Goal: Information Seeking & Learning: Ask a question

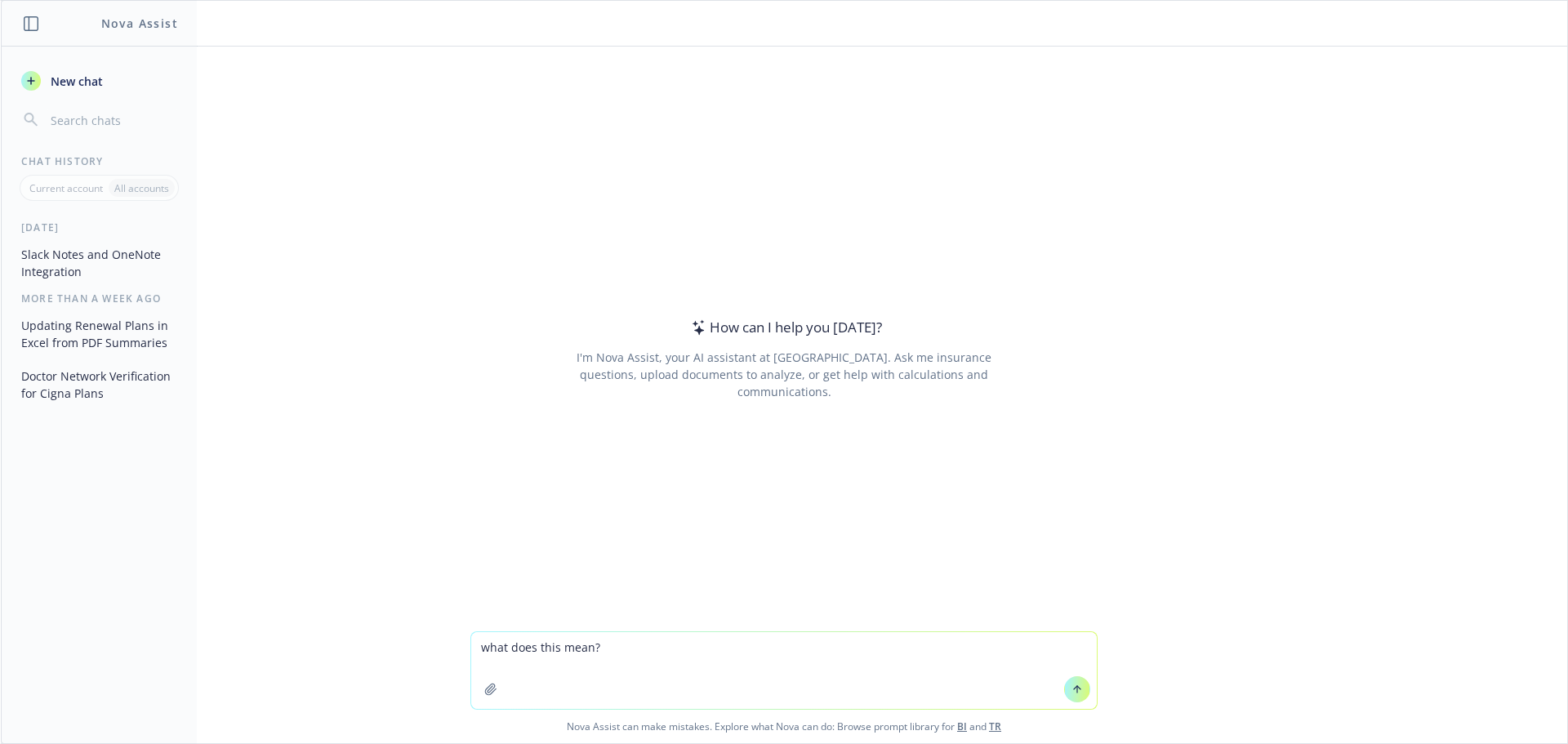
paste textarea "What about keeping a fully insured option but running an HRA on a high deductib…"
type textarea "what does this mean? What about keeping a fully insured option but running an H…"
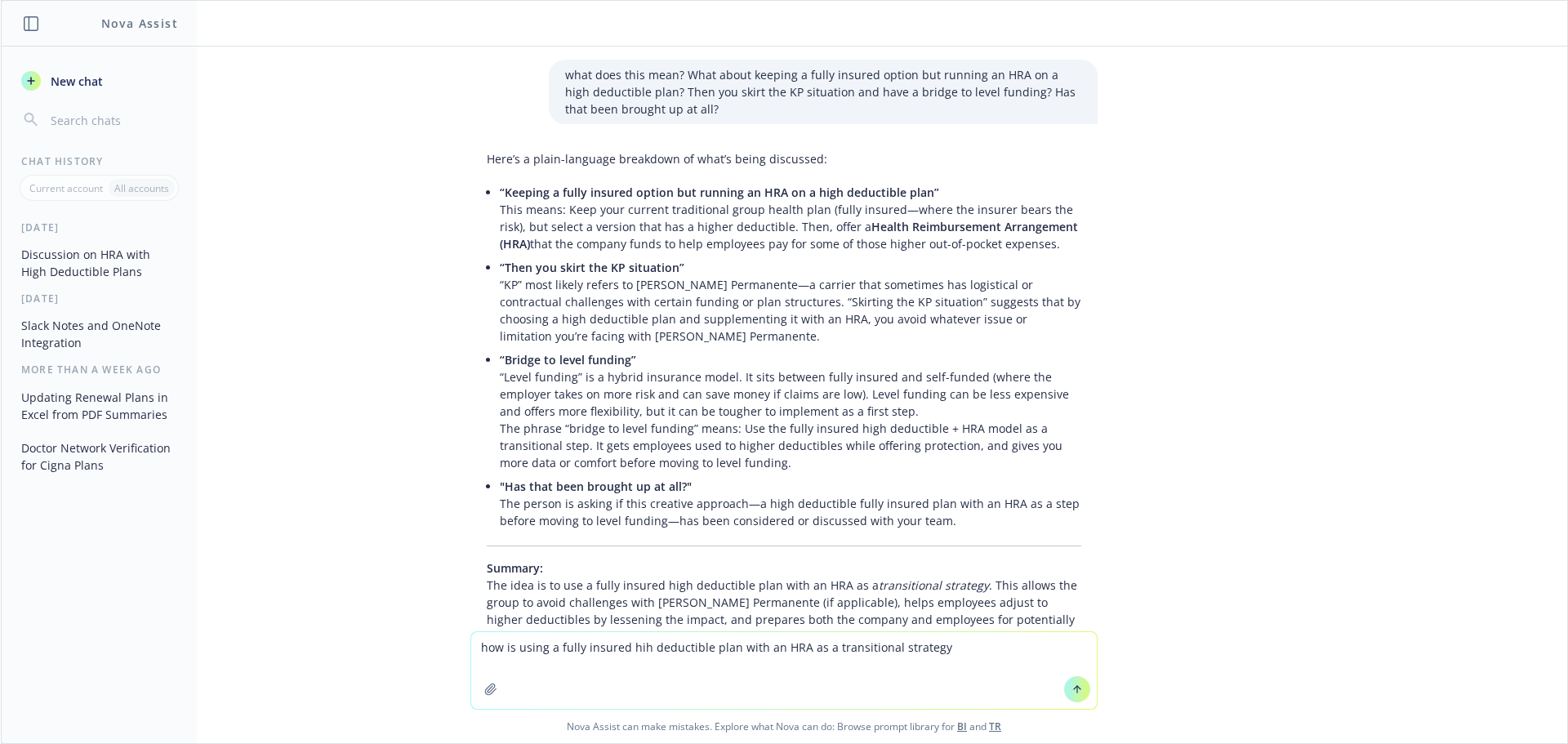
scroll to position [153, 0]
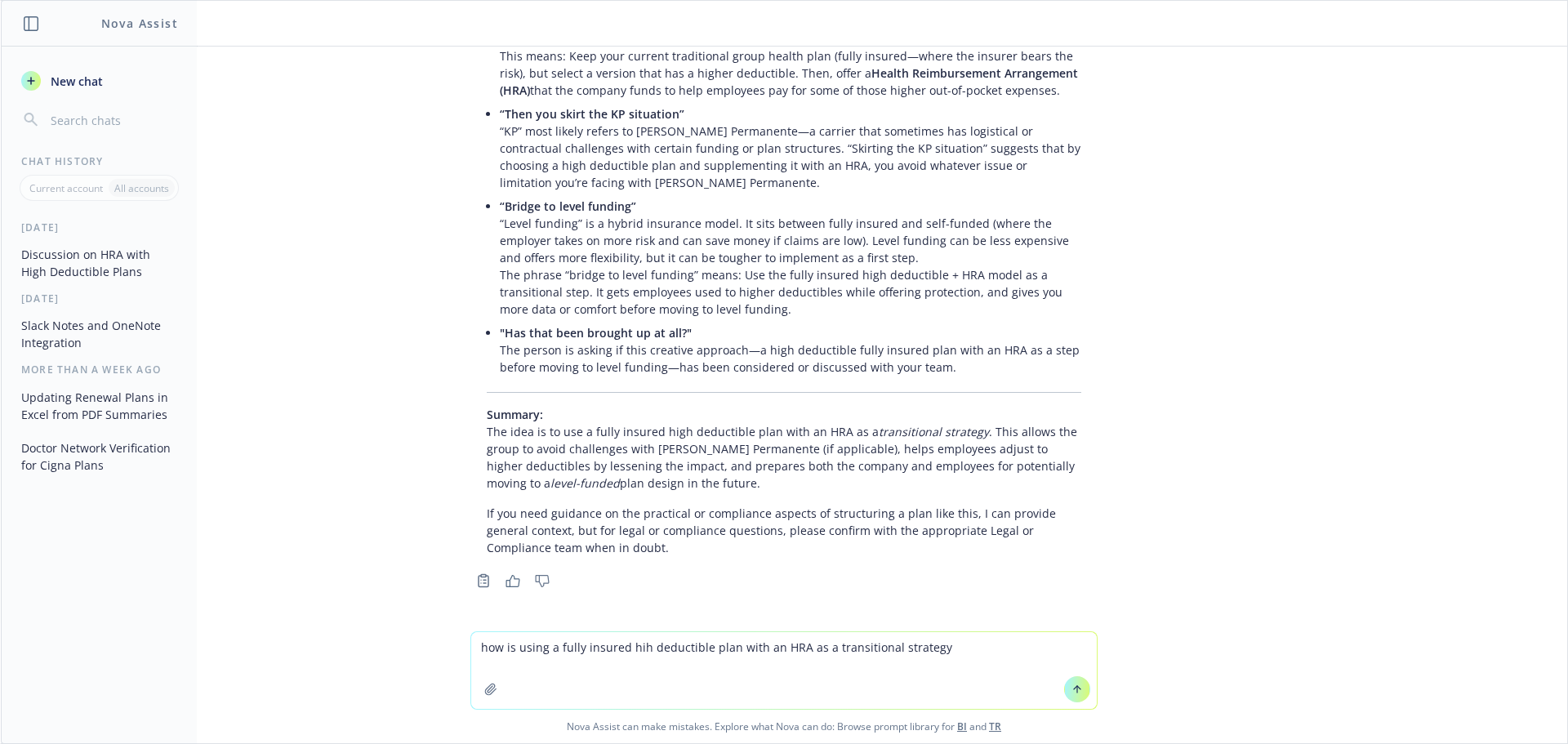
click at [621, 650] on textarea "how is using a fully insured hih deductible plan with an HRA as a transitional …" at bounding box center [784, 670] width 626 height 77
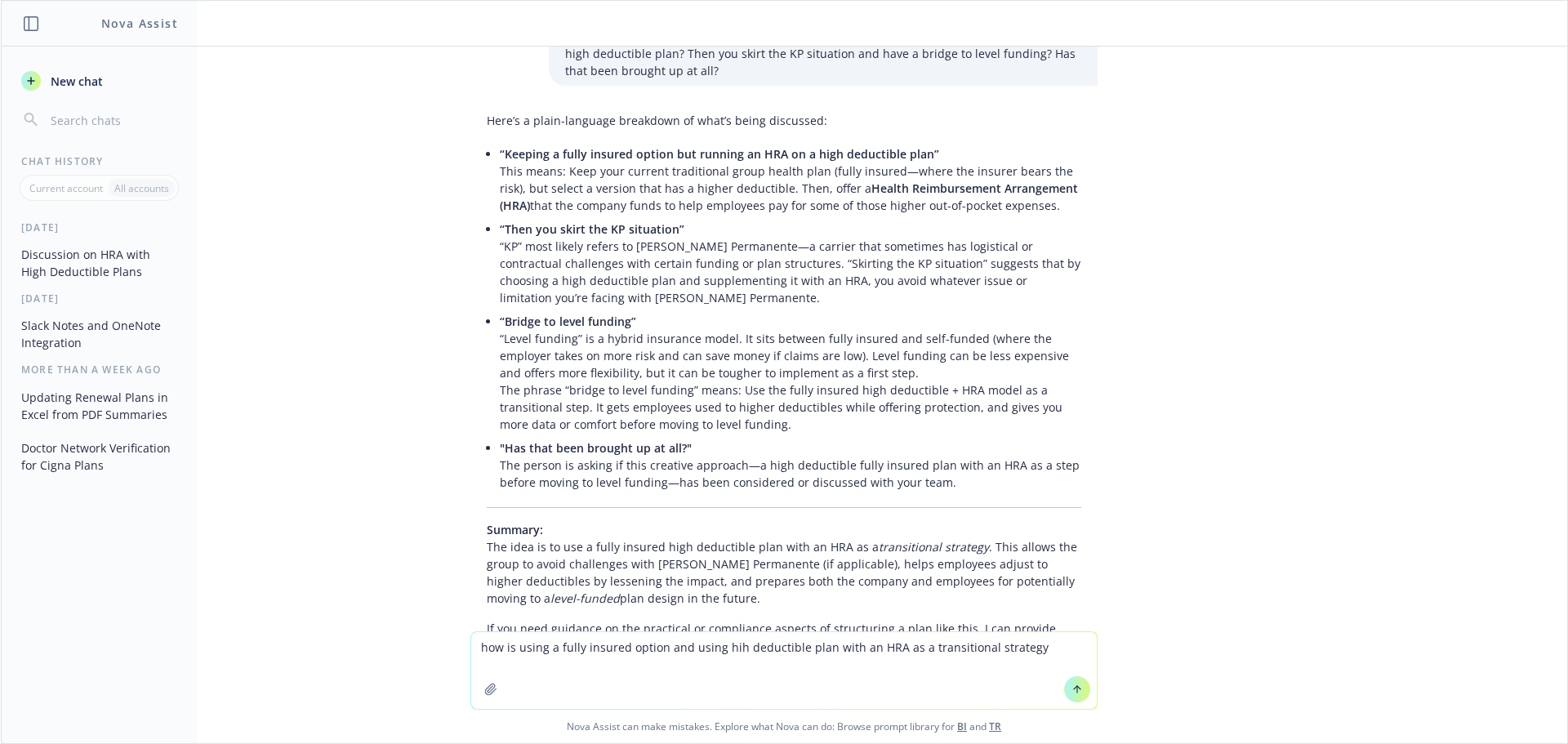
scroll to position [0, 0]
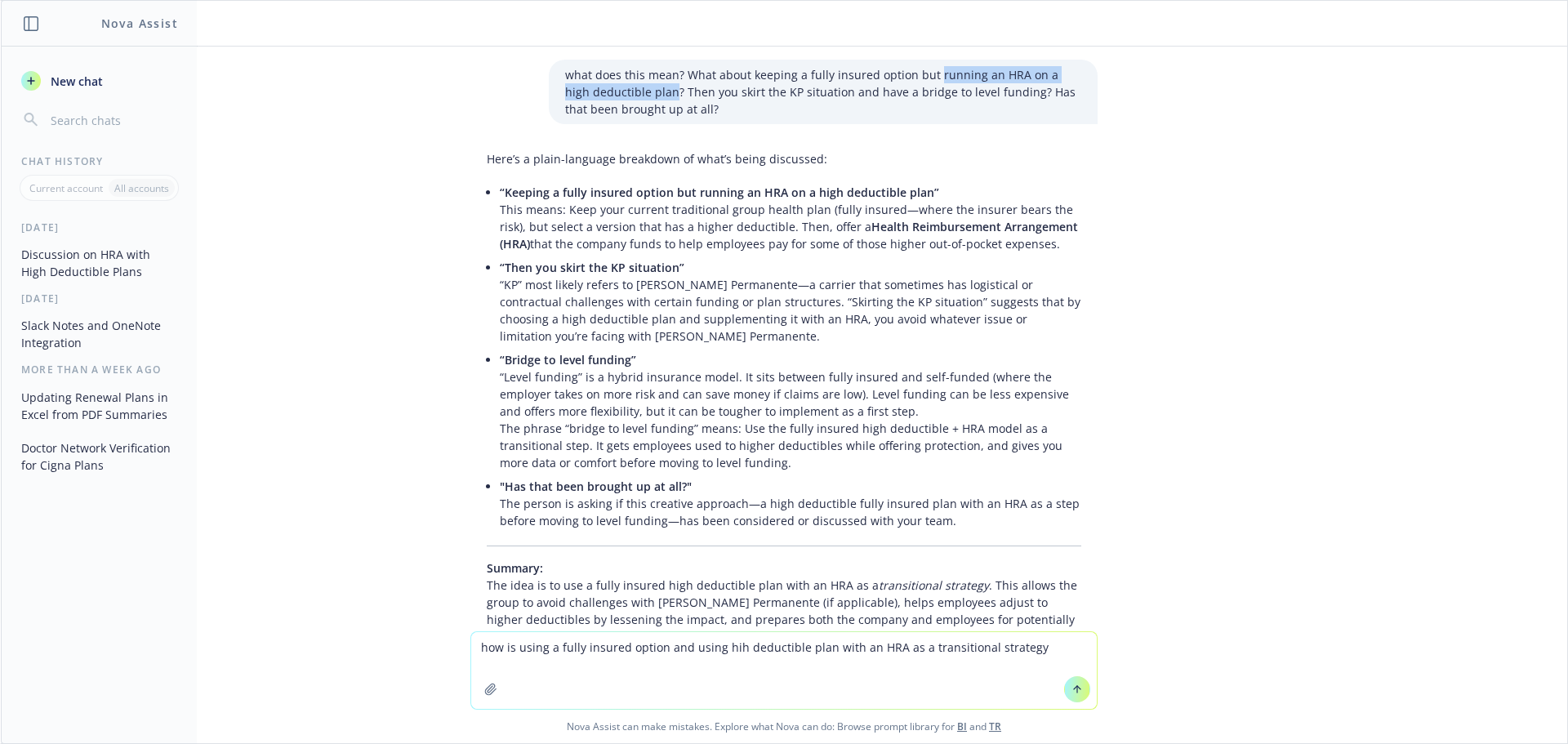
drag, startPoint x: 918, startPoint y: 79, endPoint x: 636, endPoint y: 90, distance: 282.2
click at [636, 90] on p "what does this mean? What about keeping a fully insured option but running an H…" at bounding box center [823, 92] width 517 height 52
copy p "running an HRA on a high deductible plan"
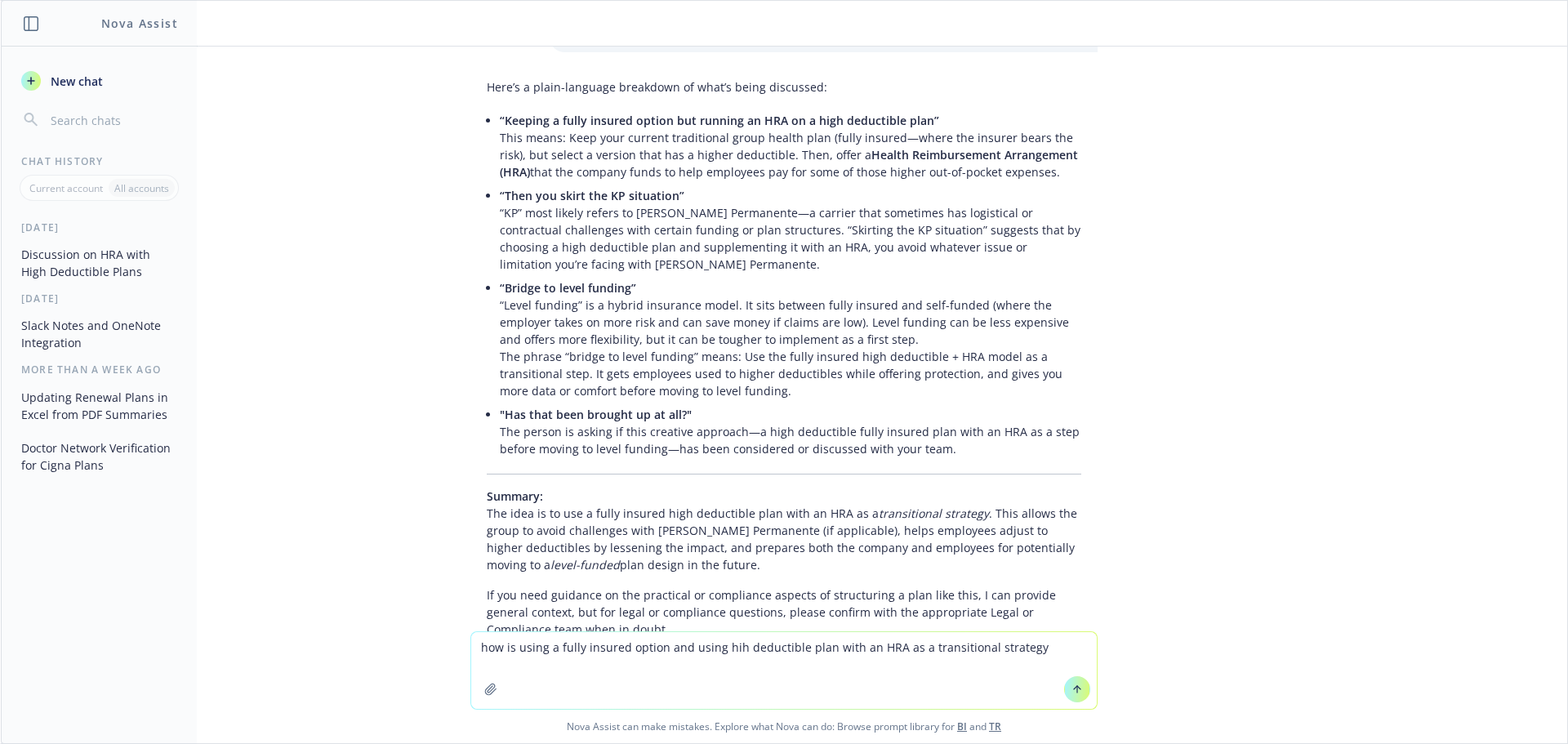
scroll to position [153, 0]
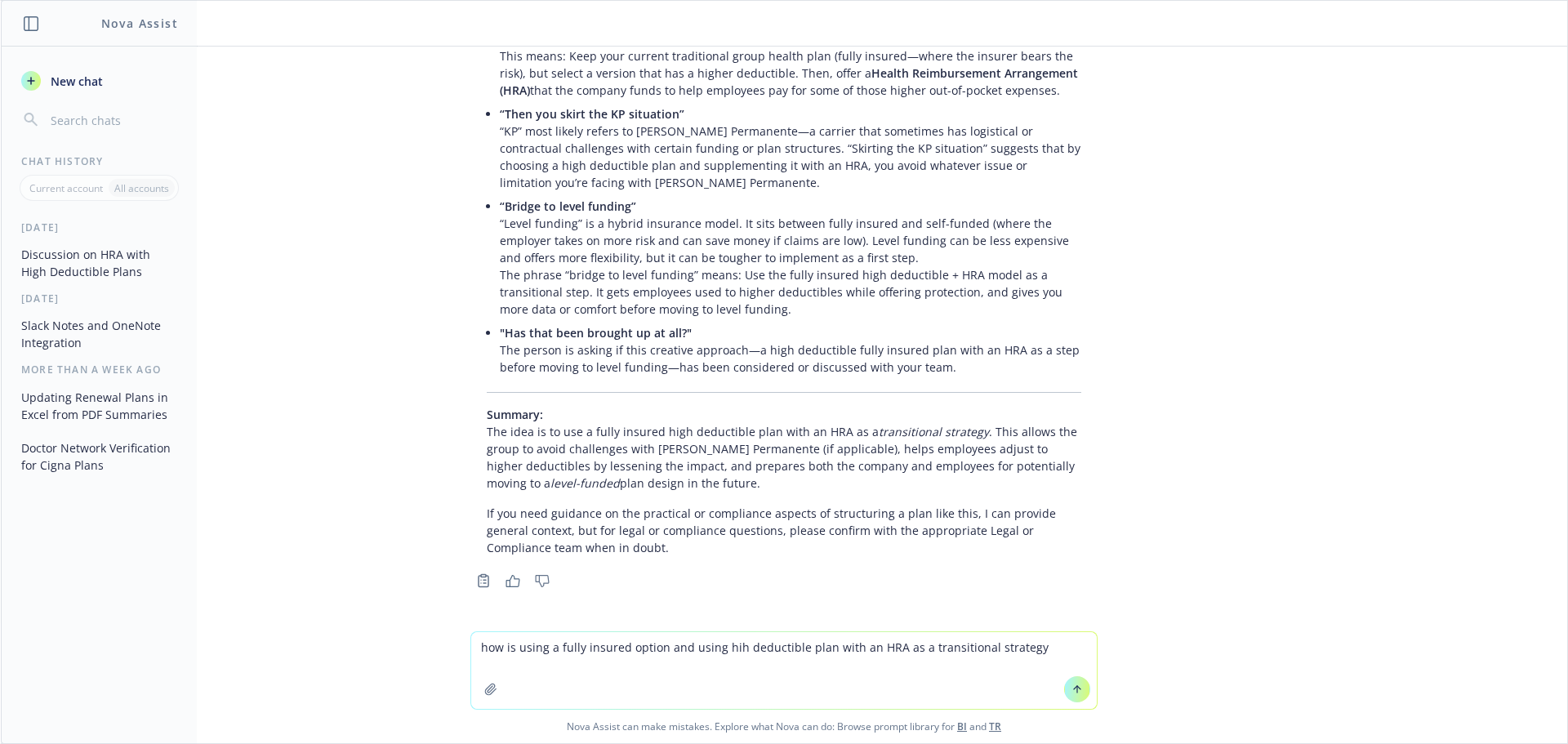
drag, startPoint x: 660, startPoint y: 648, endPoint x: 1097, endPoint y: 656, distance: 437.1
click at [1097, 656] on div "how is using a fully insured option and using hih deductible plan with an HRA a…" at bounding box center [784, 687] width 1567 height 112
paste textarea "running an HRA on a high deductible plan"
click at [625, 647] on textarea "how is using a fully insured option running an HRA on a high deductible plan" at bounding box center [784, 670] width 626 height 77
click at [658, 648] on textarea "how is using a fully insured option running an HRA on a high deductible plan" at bounding box center [784, 670] width 626 height 77
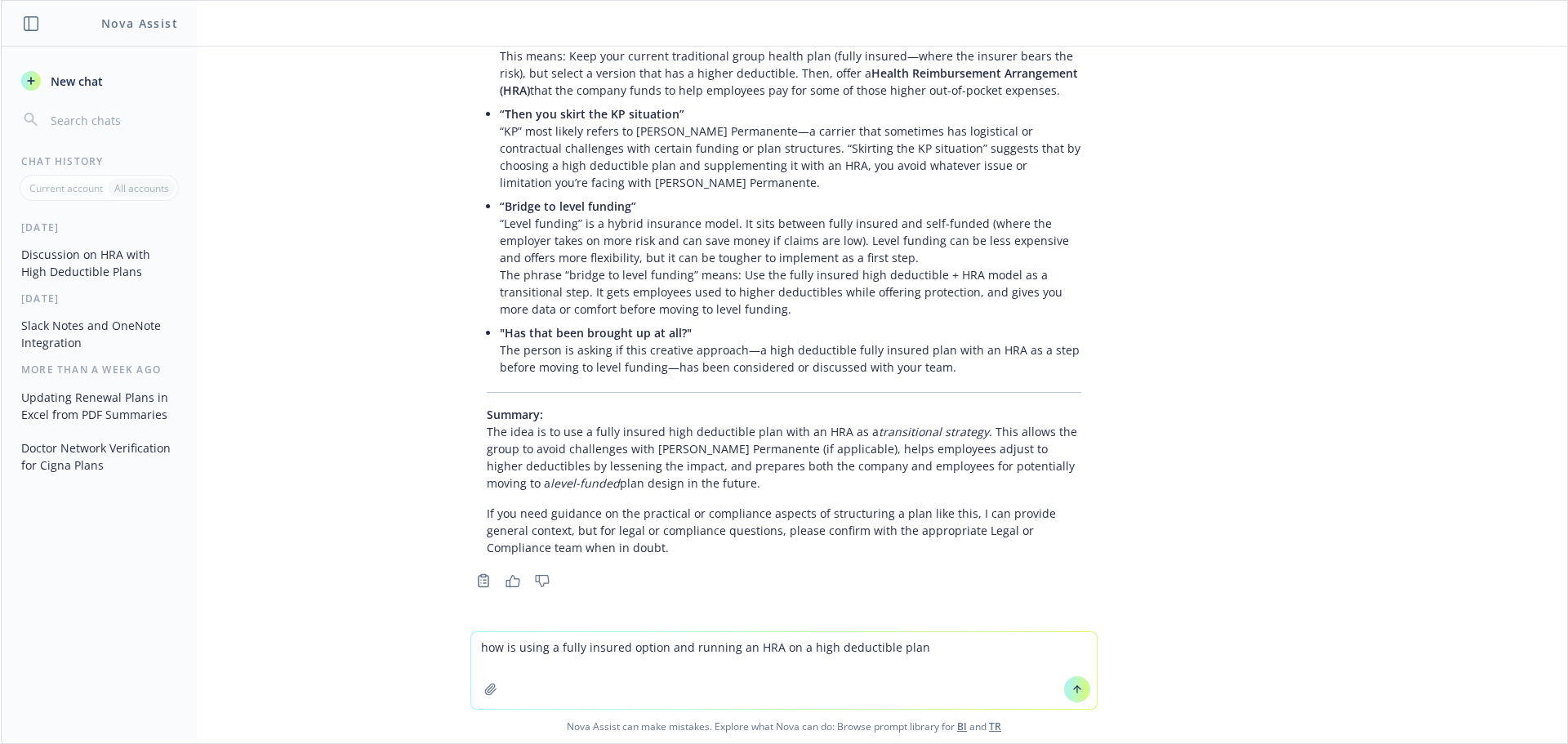
click at [972, 649] on textarea "how is using a fully insured option and running an HRA on a high deductible plan" at bounding box center [784, 670] width 626 height 77
type textarea "how is using a fully insured option and running an HRA on a high deductible pla…"
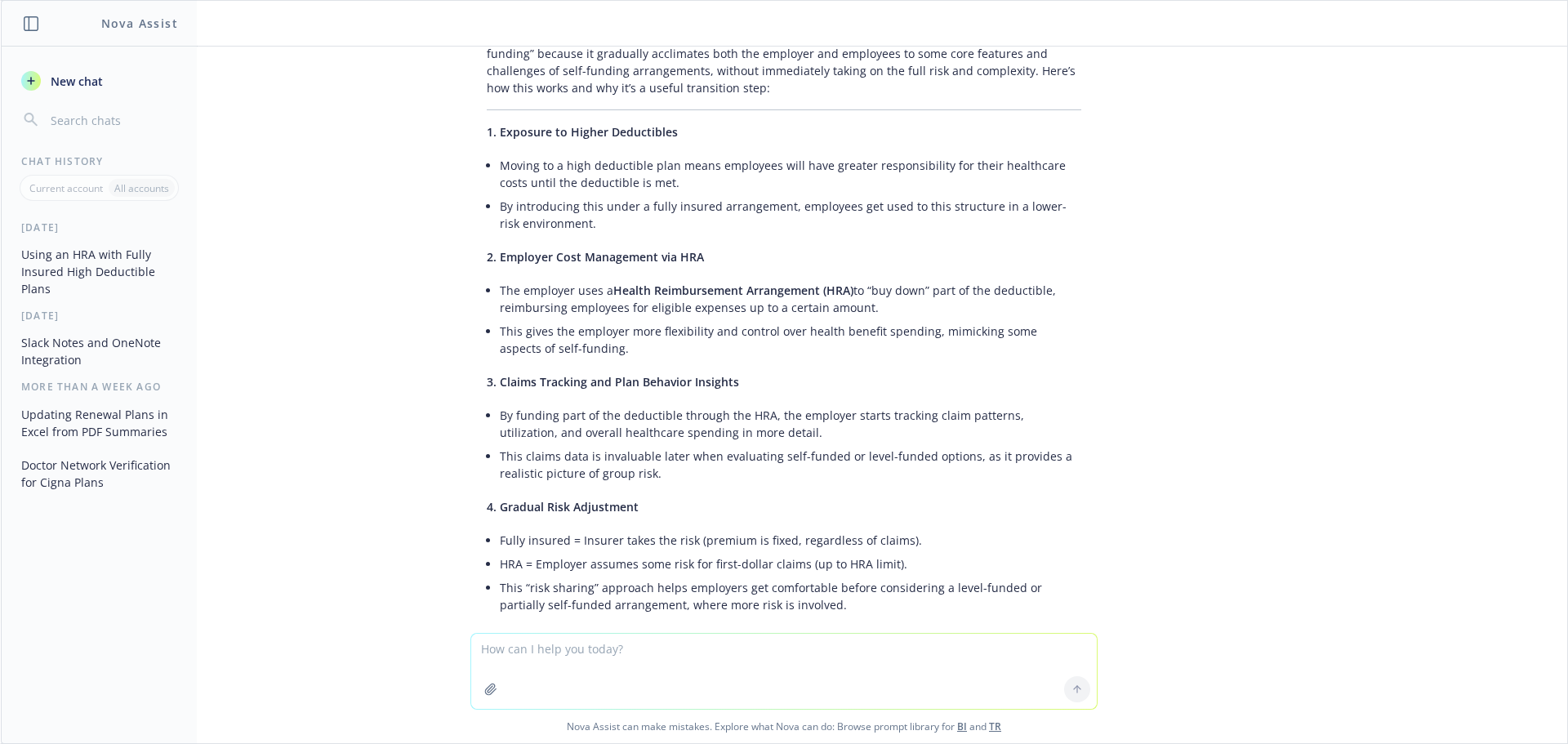
scroll to position [827, 0]
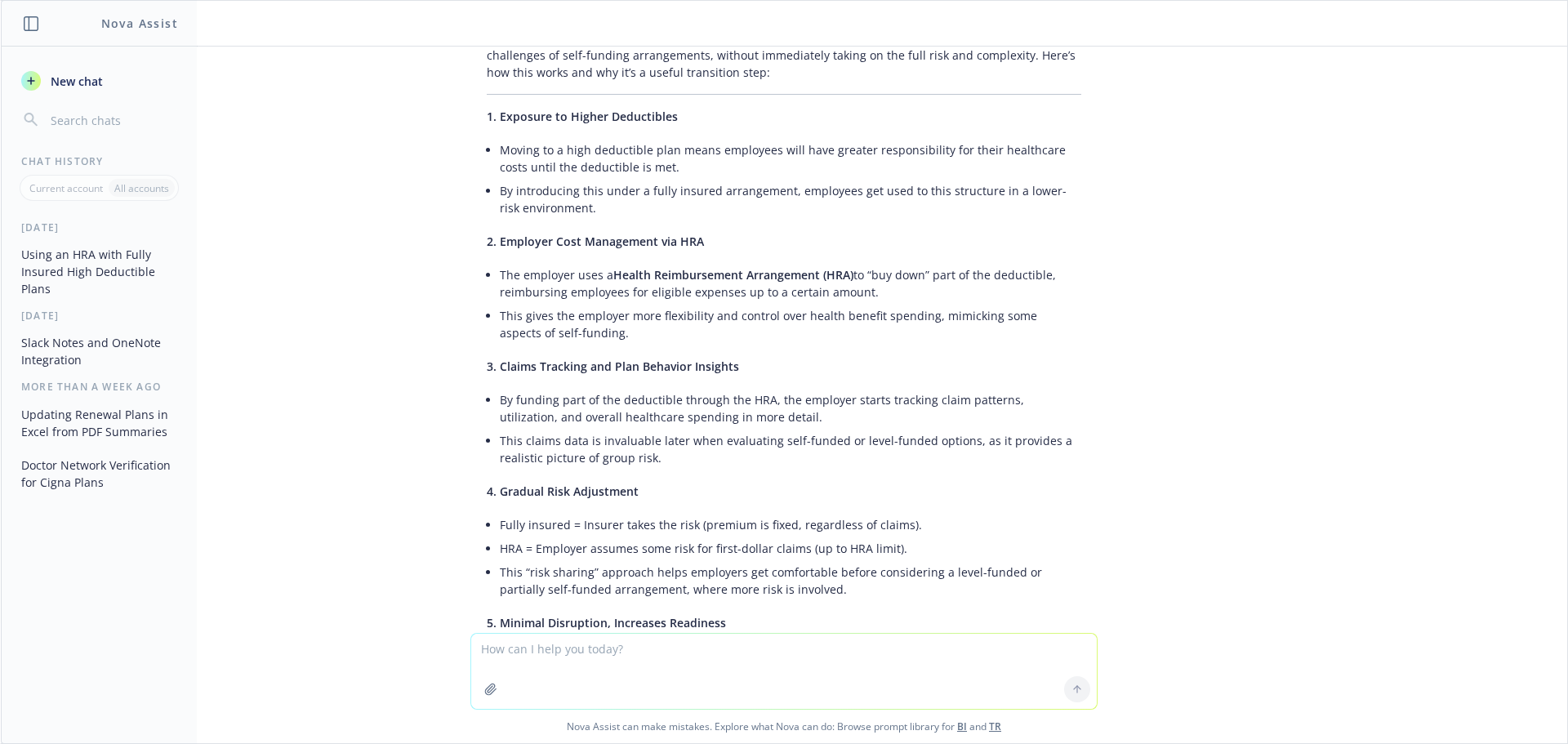
click at [947, 658] on textarea at bounding box center [784, 671] width 626 height 75
type textarea "but i thought level funding still means the carrier takes on the risk"
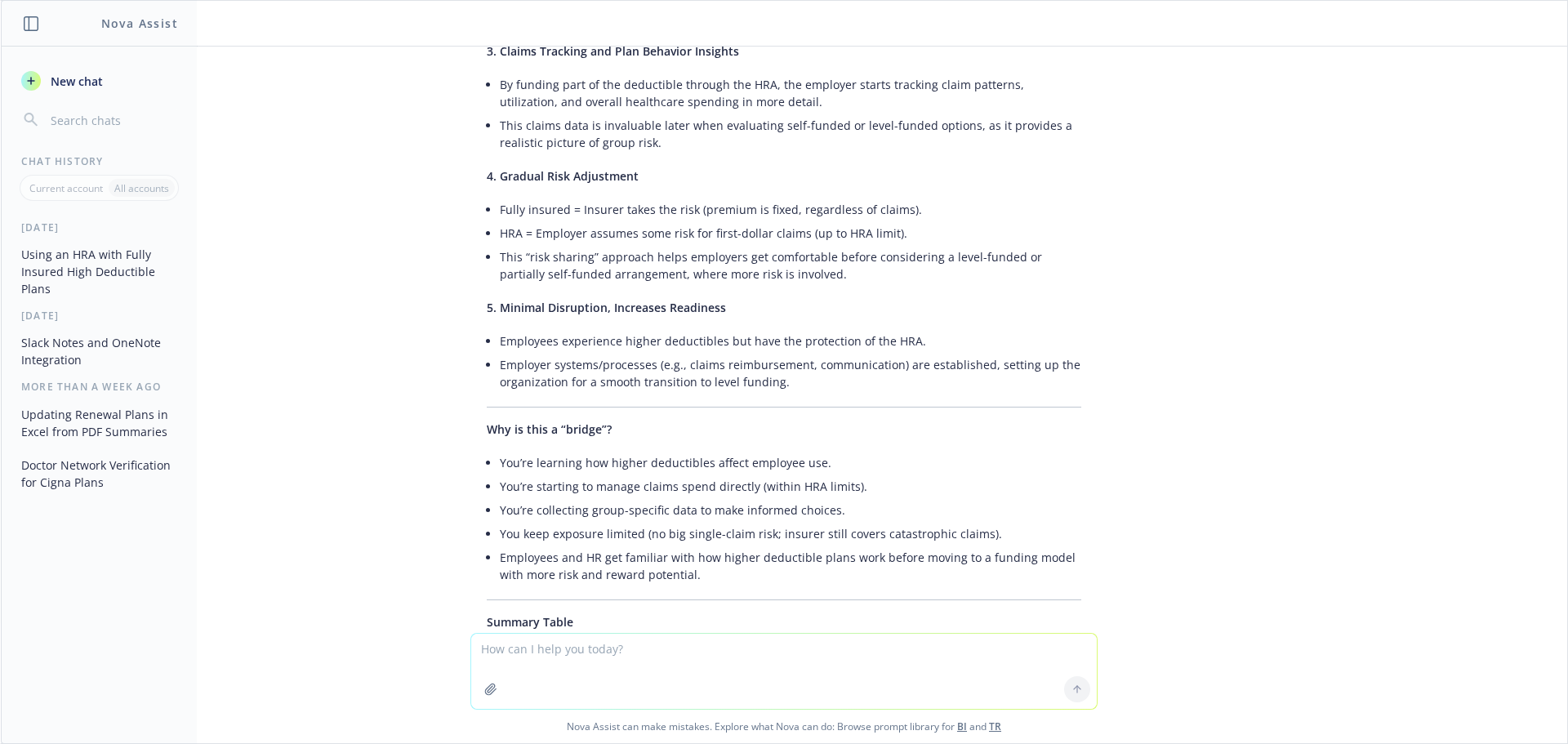
scroll to position [629, 0]
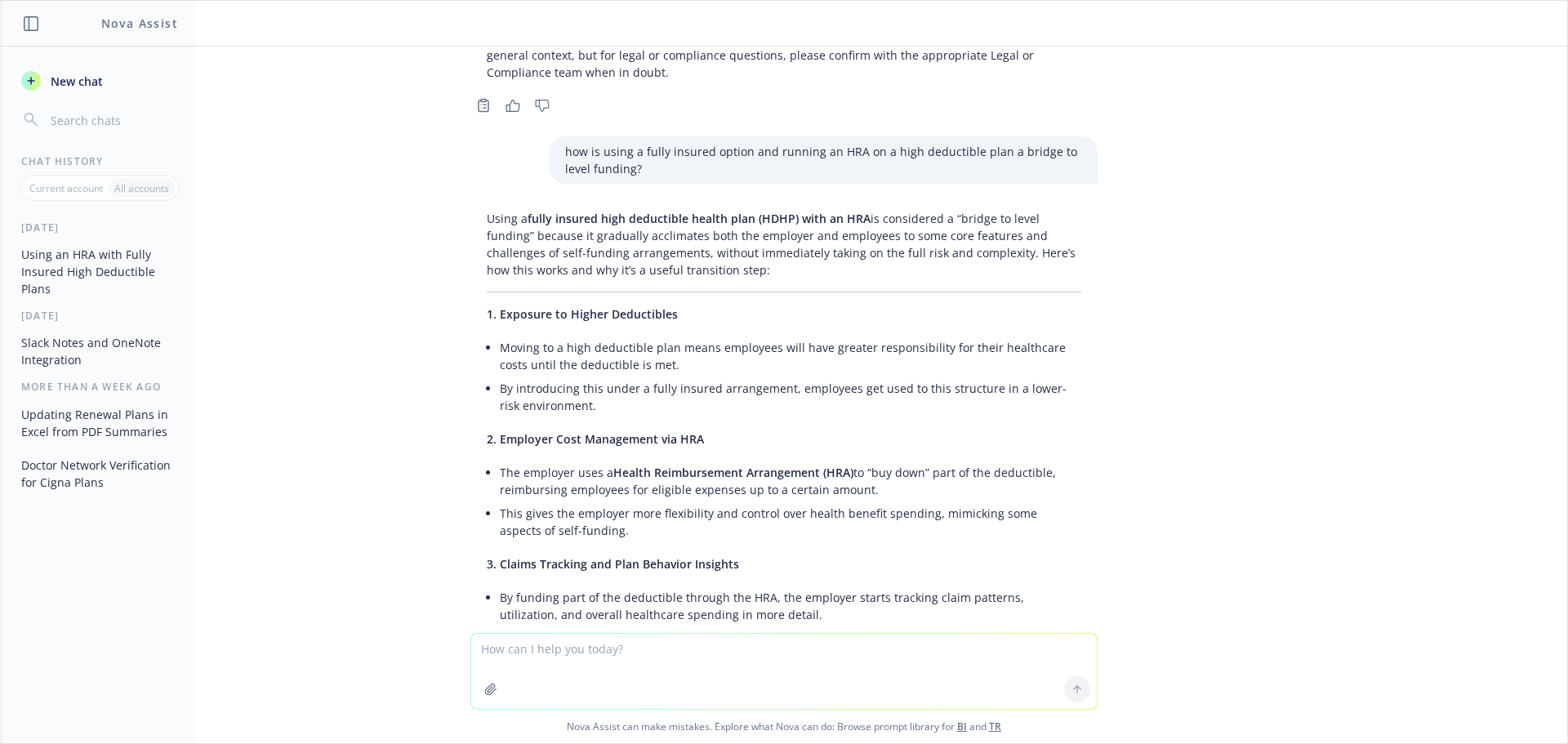
click at [708, 151] on p "how is using a fully insured option and running an HRA on a high deductible pla…" at bounding box center [823, 160] width 517 height 34
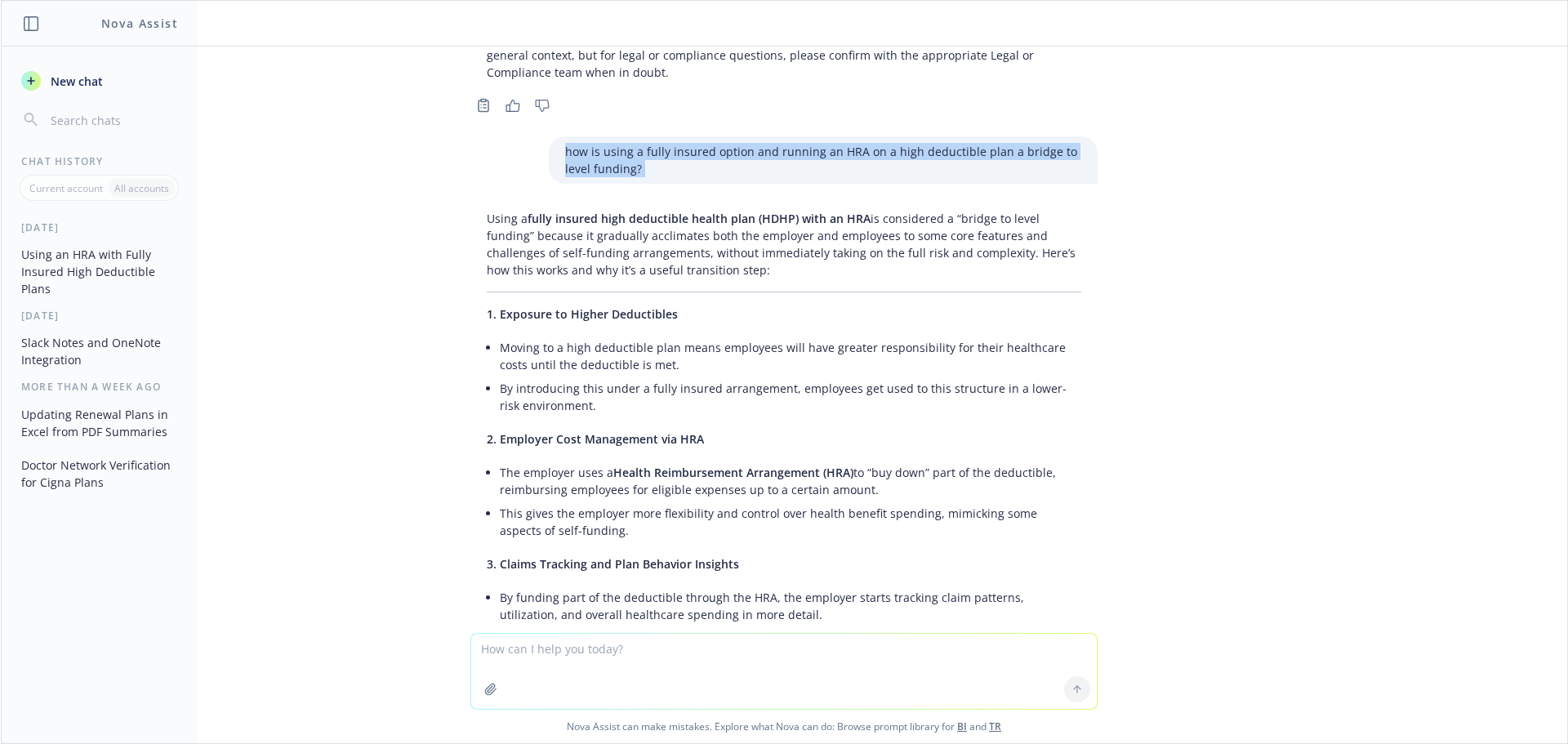
click at [708, 151] on p "how is using a fully insured option and running an HRA on a high deductible pla…" at bounding box center [823, 160] width 517 height 34
copy p "how is using a fully insured option and running an HRA on a high deductible pla…"
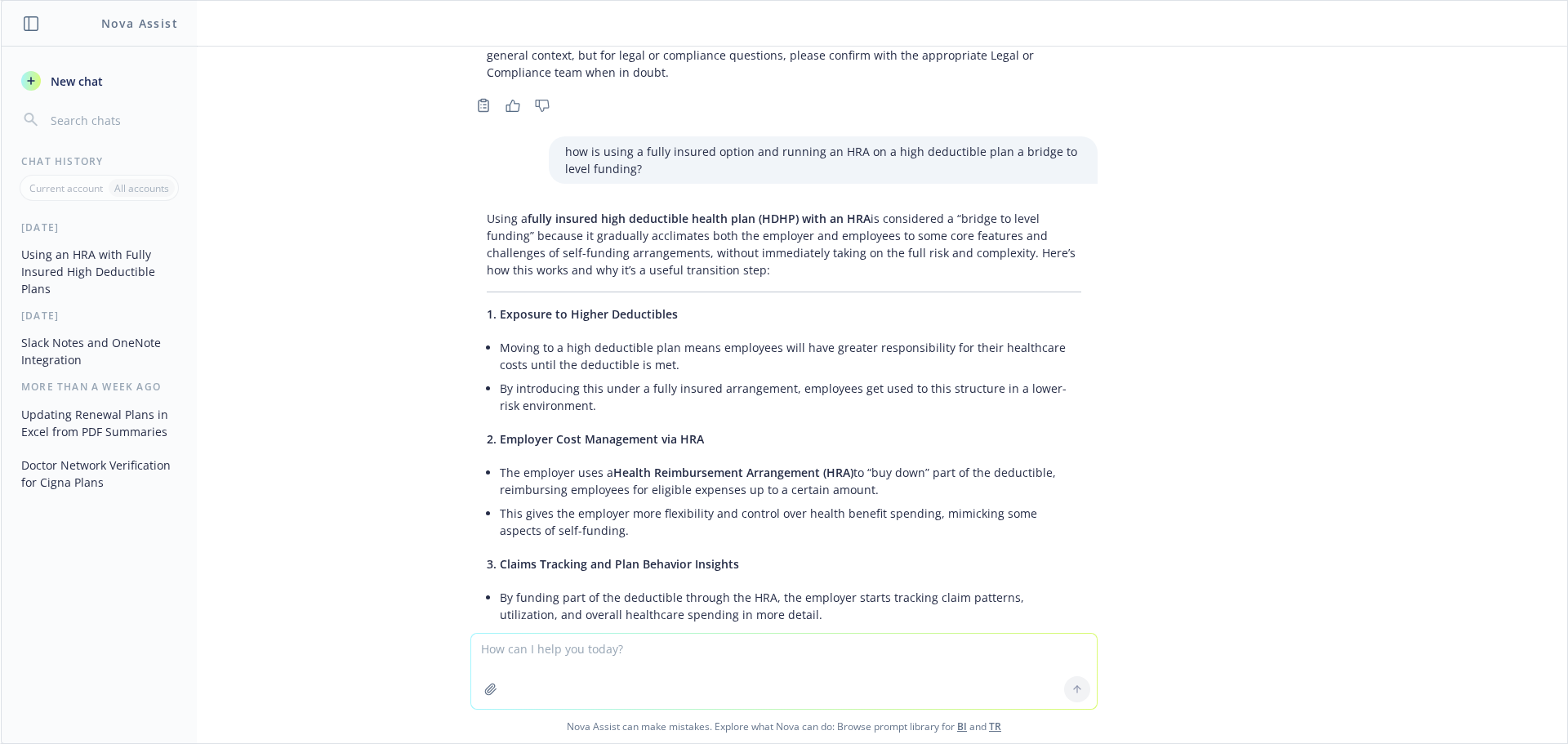
click at [616, 645] on textarea at bounding box center [784, 671] width 626 height 75
paste textarea "how is using a fully insured option and running an HRA on a high deductible pla…"
drag, startPoint x: 551, startPoint y: 632, endPoint x: 451, endPoint y: 629, distance: 100.0
click at [451, 629] on div "how is using a fully insured option and running an HRA on a high deductible pla…" at bounding box center [784, 680] width 1567 height 128
click at [893, 614] on textarea "what does it mean for the plan types if we go with fully insured option and run…" at bounding box center [784, 654] width 626 height 109
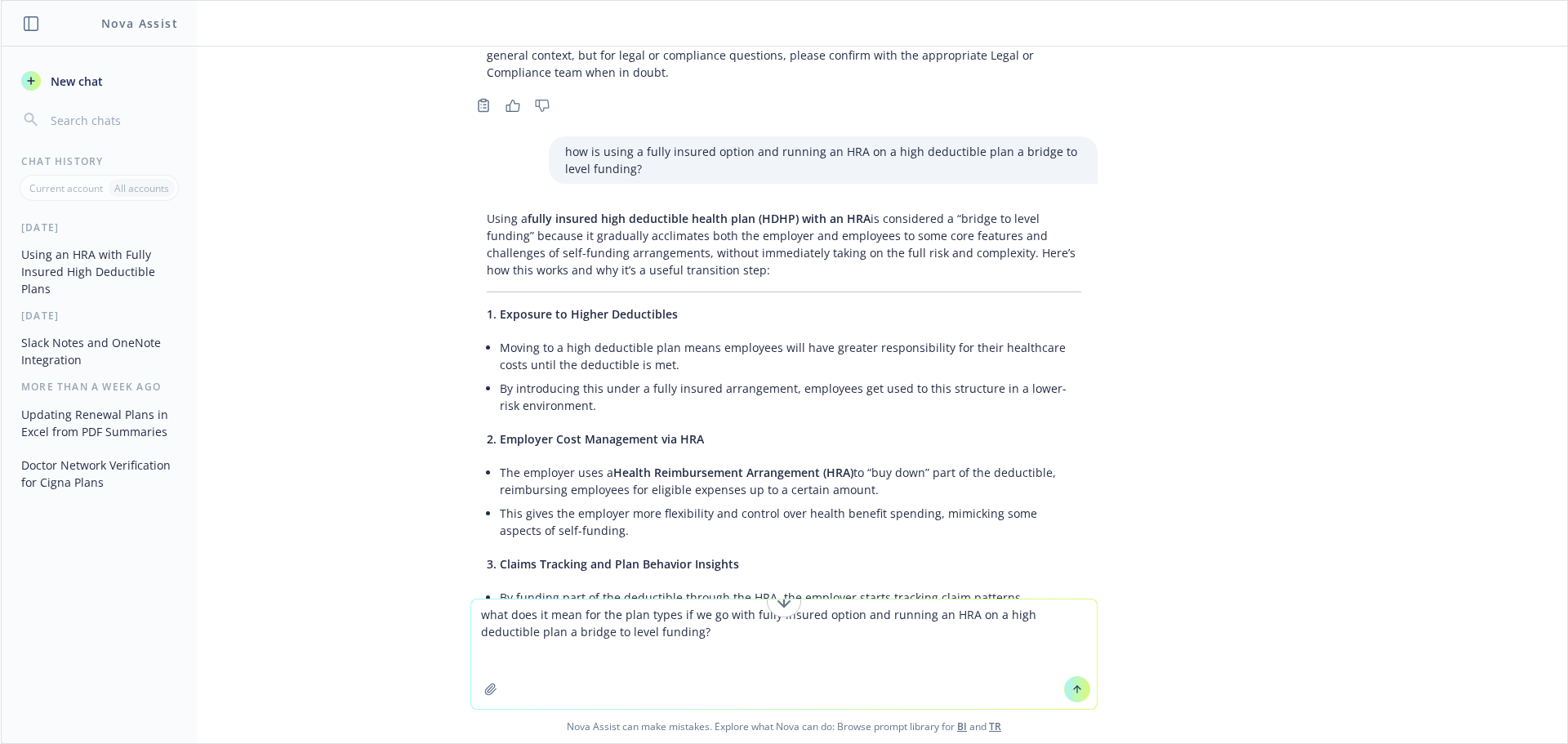
click at [893, 614] on textarea "what does it mean for the plan types if we go with fully insured option and run…" at bounding box center [784, 654] width 626 height 109
click at [626, 635] on textarea "what does it mean for the plan types if we go with fully insured option and run…" at bounding box center [784, 654] width 626 height 109
drag, startPoint x: 667, startPoint y: 617, endPoint x: 399, endPoint y: 616, distance: 268.0
click at [399, 616] on div "what does it mean for the plan types if we go with fully insured option and run…" at bounding box center [784, 671] width 1567 height 144
drag, startPoint x: 877, startPoint y: 632, endPoint x: 1072, endPoint y: 635, distance: 195.0
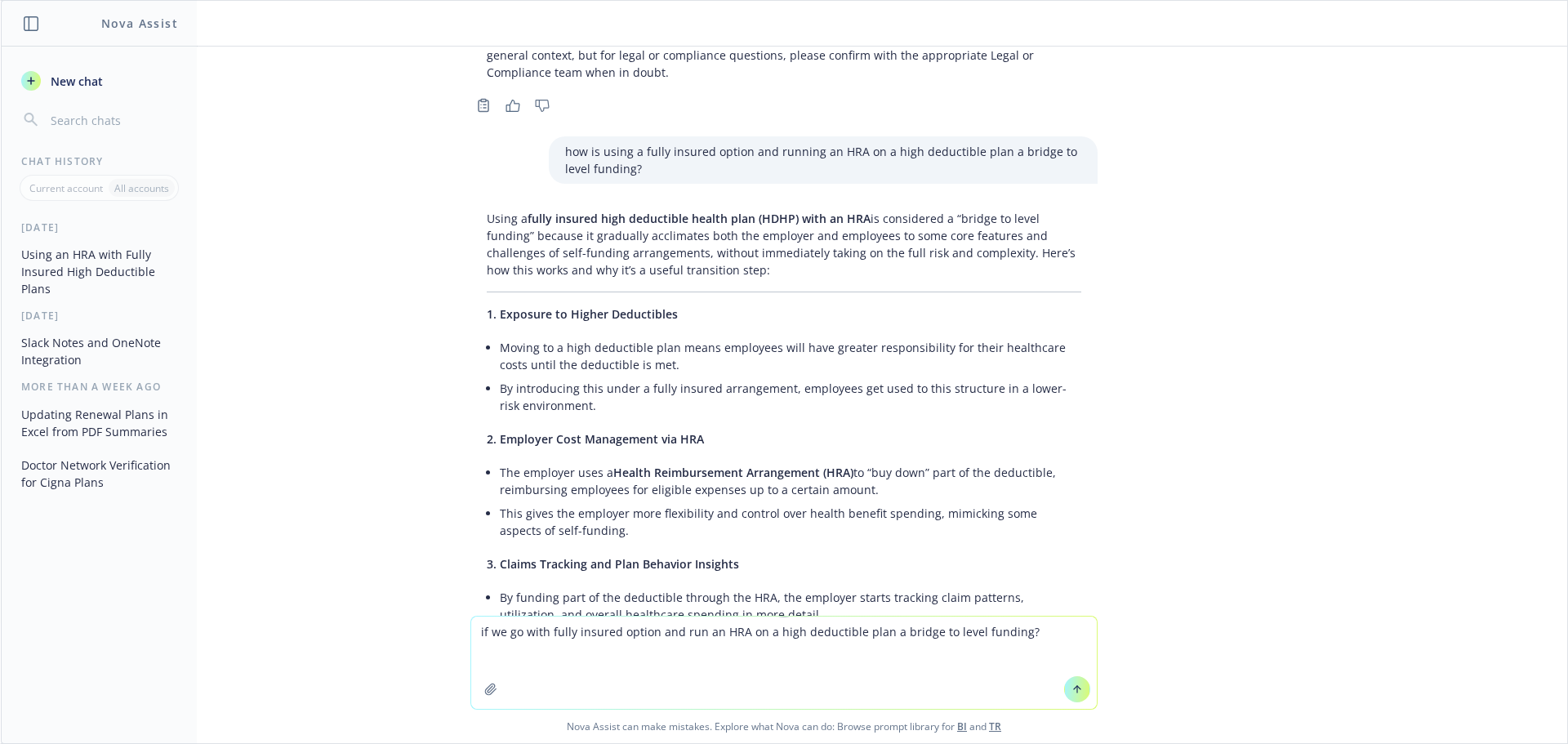
click at [1072, 635] on textarea "if we go with fully insured option and run an HRA on a high deductible plan a b…" at bounding box center [784, 663] width 626 height 92
type textarea "if we go with fully insured option and run an HRA on a high deductible plan, do…"
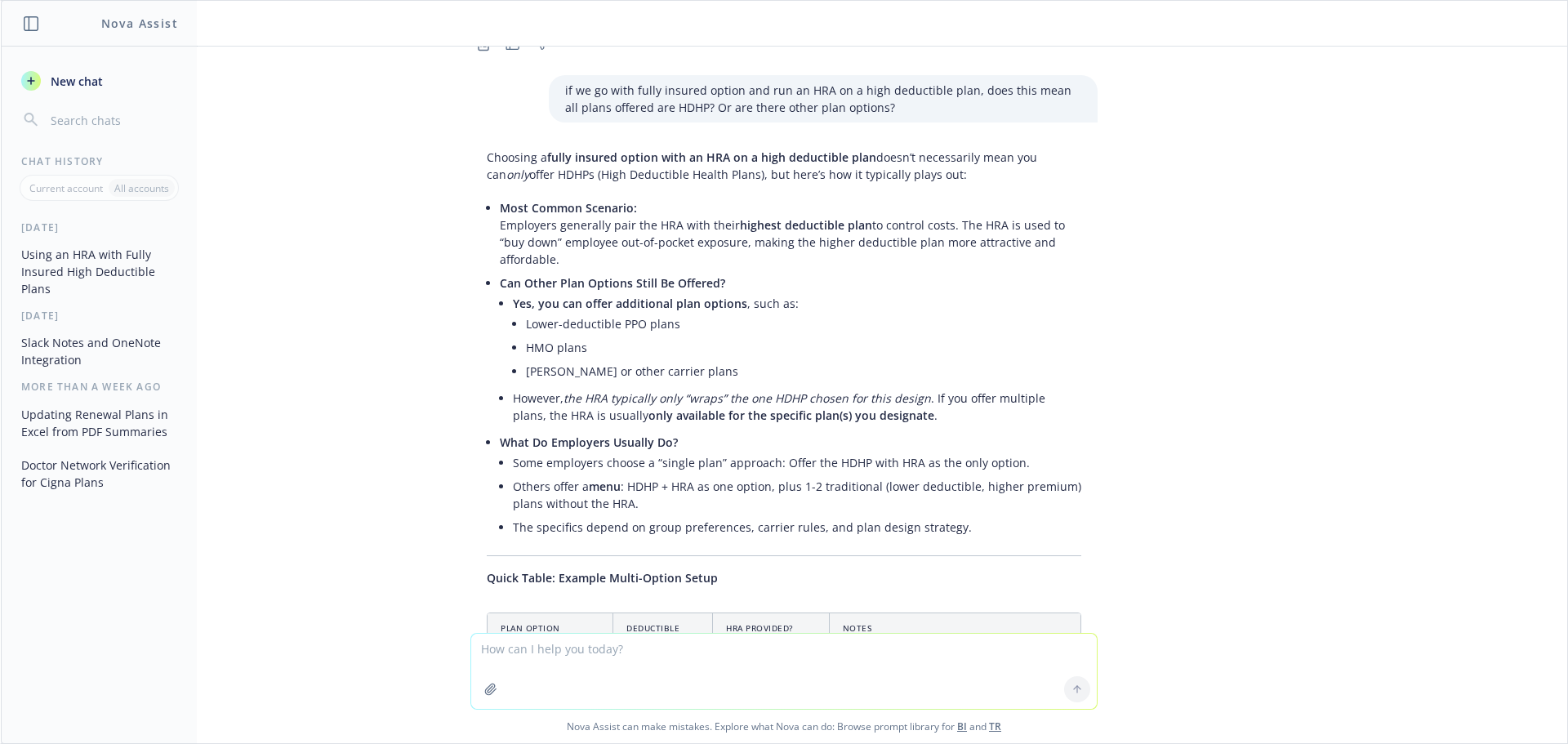
scroll to position [3202, 0]
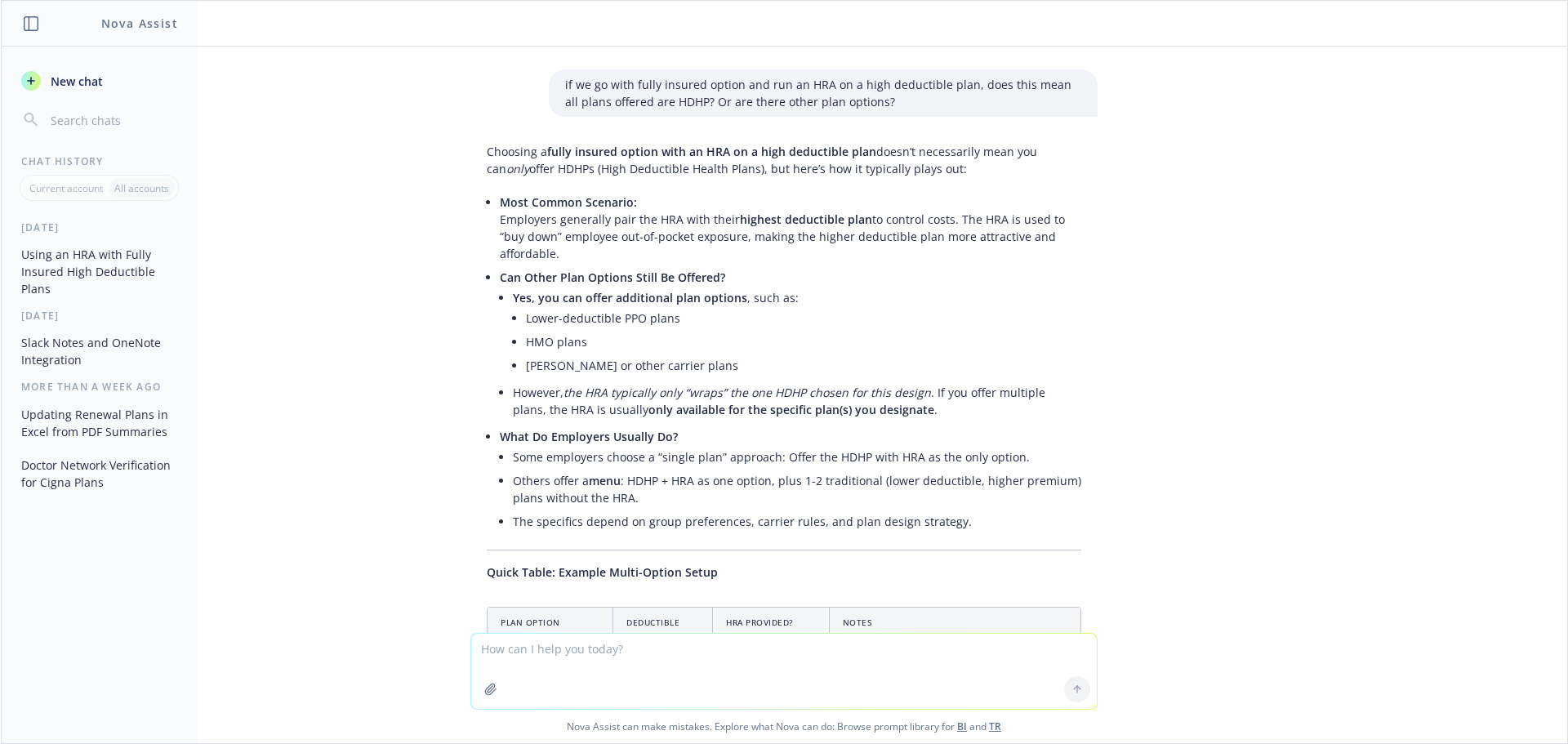
drag, startPoint x: 1566, startPoint y: 434, endPoint x: 1131, endPoint y: 396, distance: 436.7
click at [1131, 396] on div "what does this mean? What about keeping a fully insured option but running an H…" at bounding box center [784, 339] width 1567 height 587
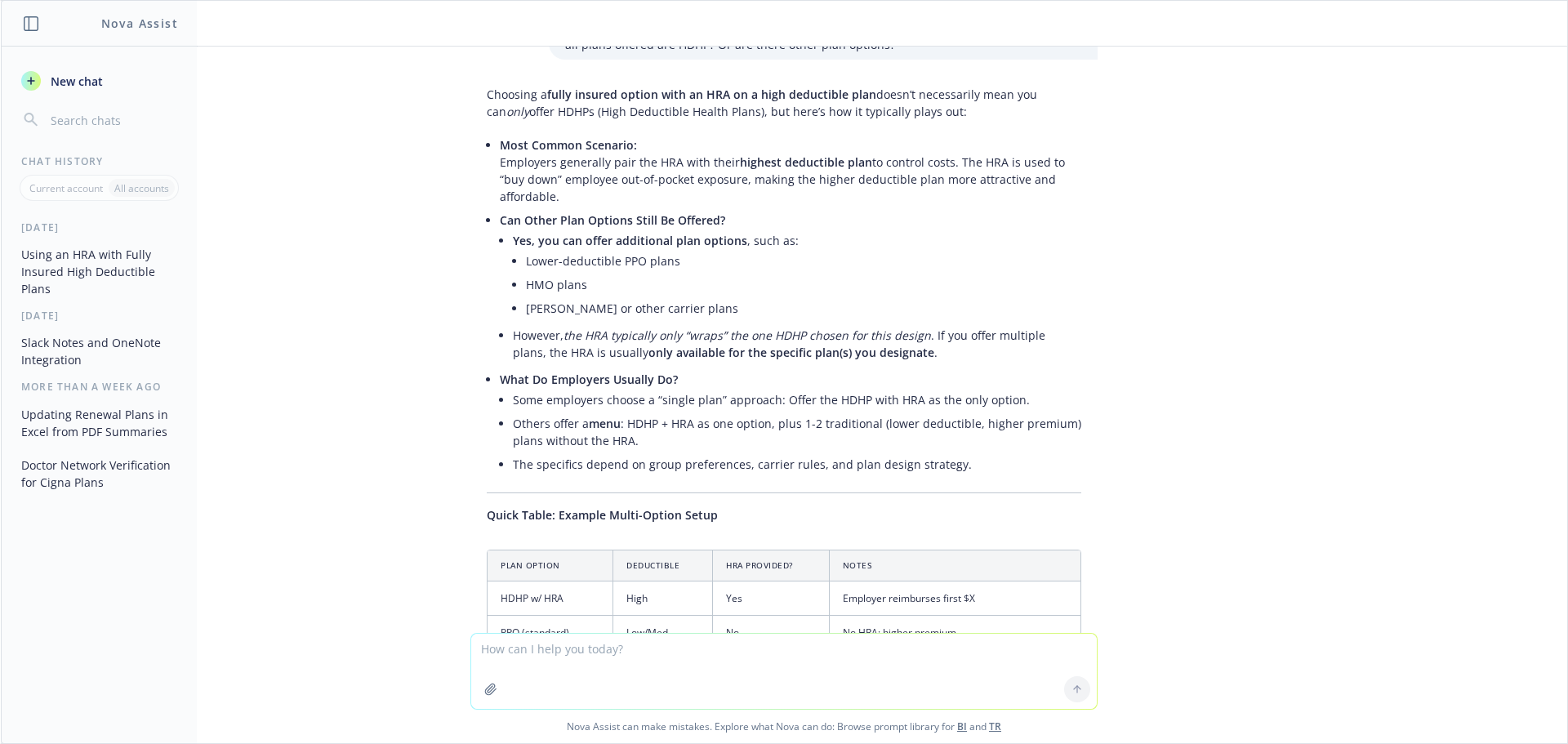
scroll to position [3266, 0]
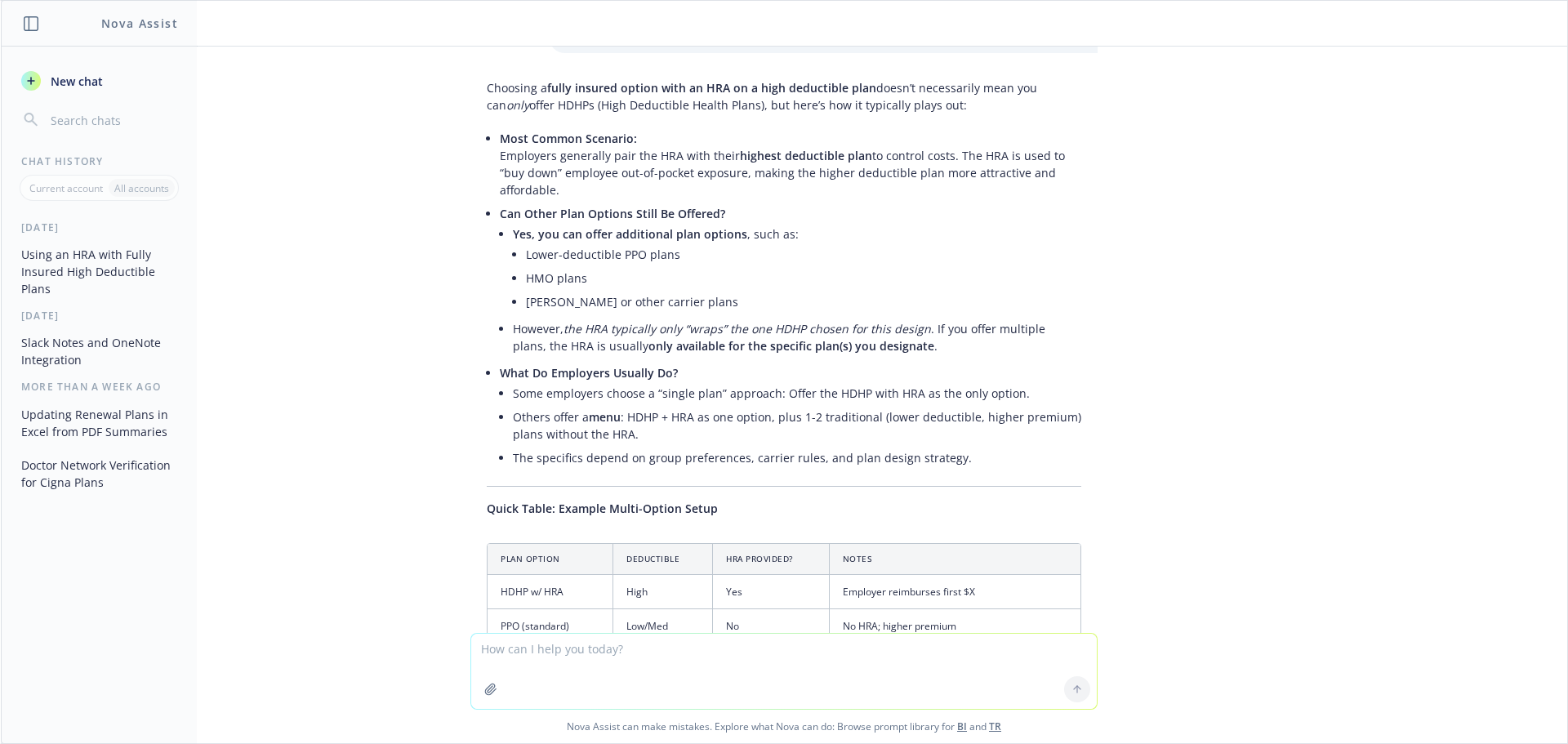
drag, startPoint x: 705, startPoint y: 424, endPoint x: 408, endPoint y: 450, distance: 298.1
click at [408, 450] on div "what does this mean? What about keeping a fully insured option but running an H…" at bounding box center [784, 339] width 1567 height 587
click at [698, 652] on textarea at bounding box center [784, 671] width 626 height 75
type textarea "what's the difference between and HSA and an HRA?"
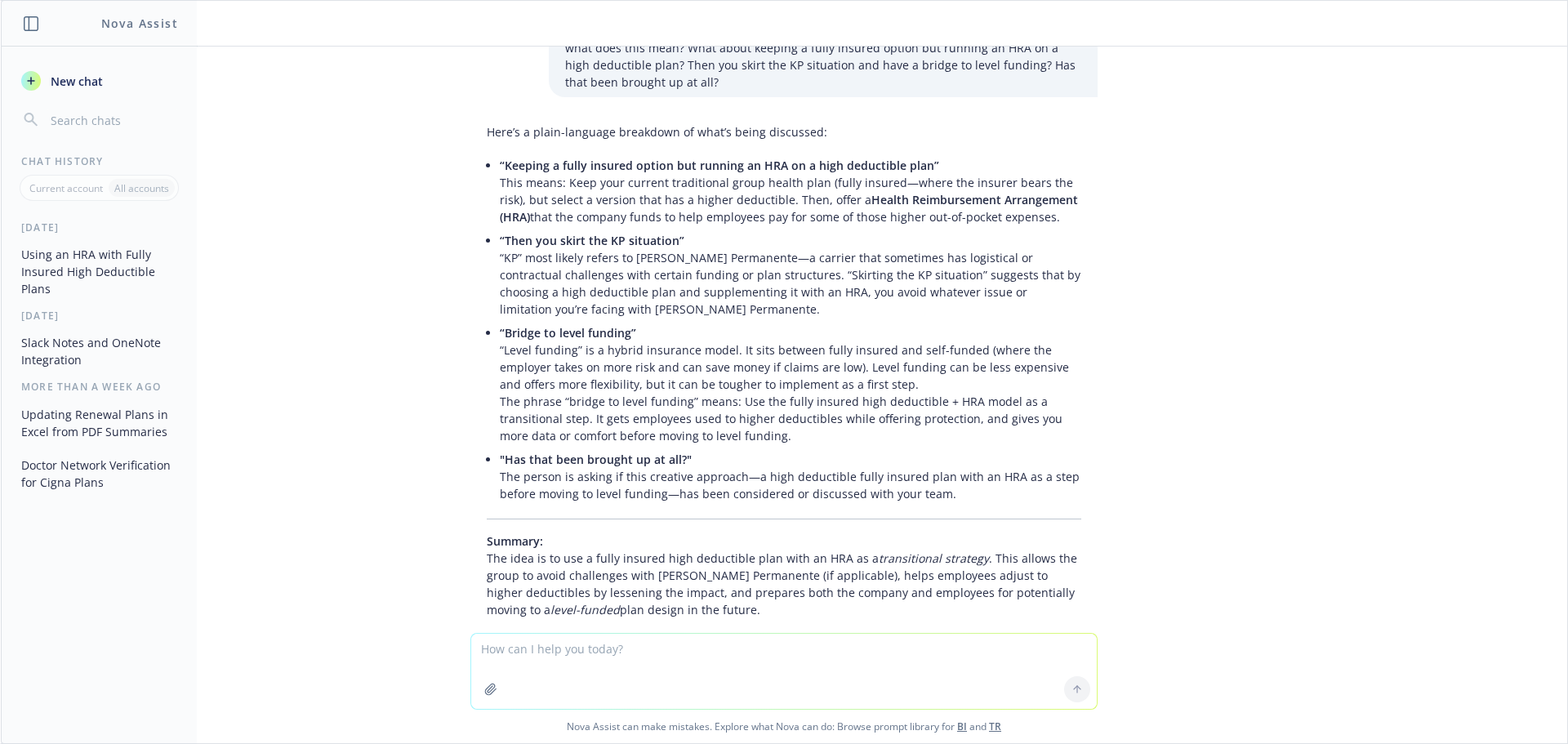
scroll to position [0, 0]
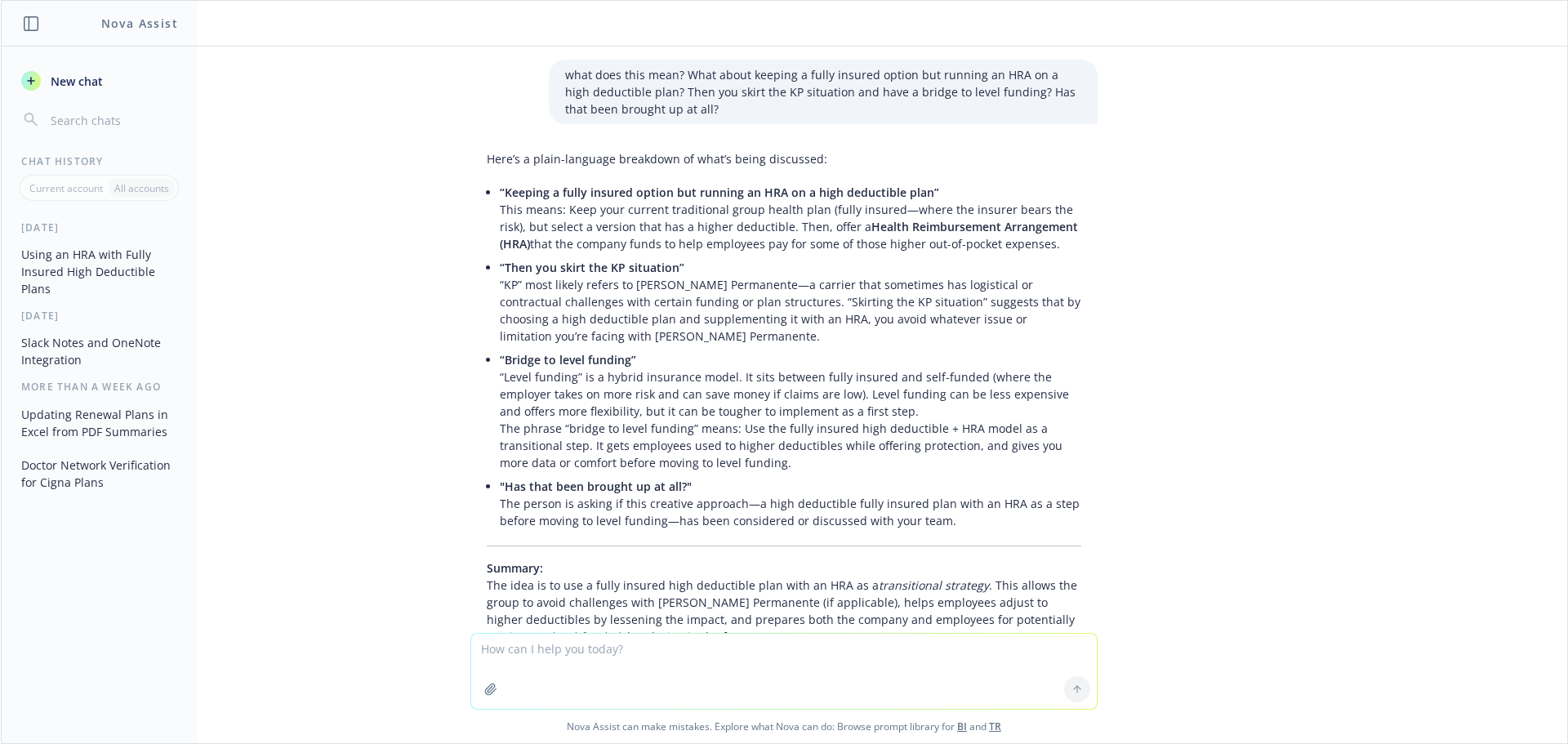
click at [1266, 181] on div "what does this mean? What about keeping a fully insured option but running an H…" at bounding box center [784, 339] width 1567 height 587
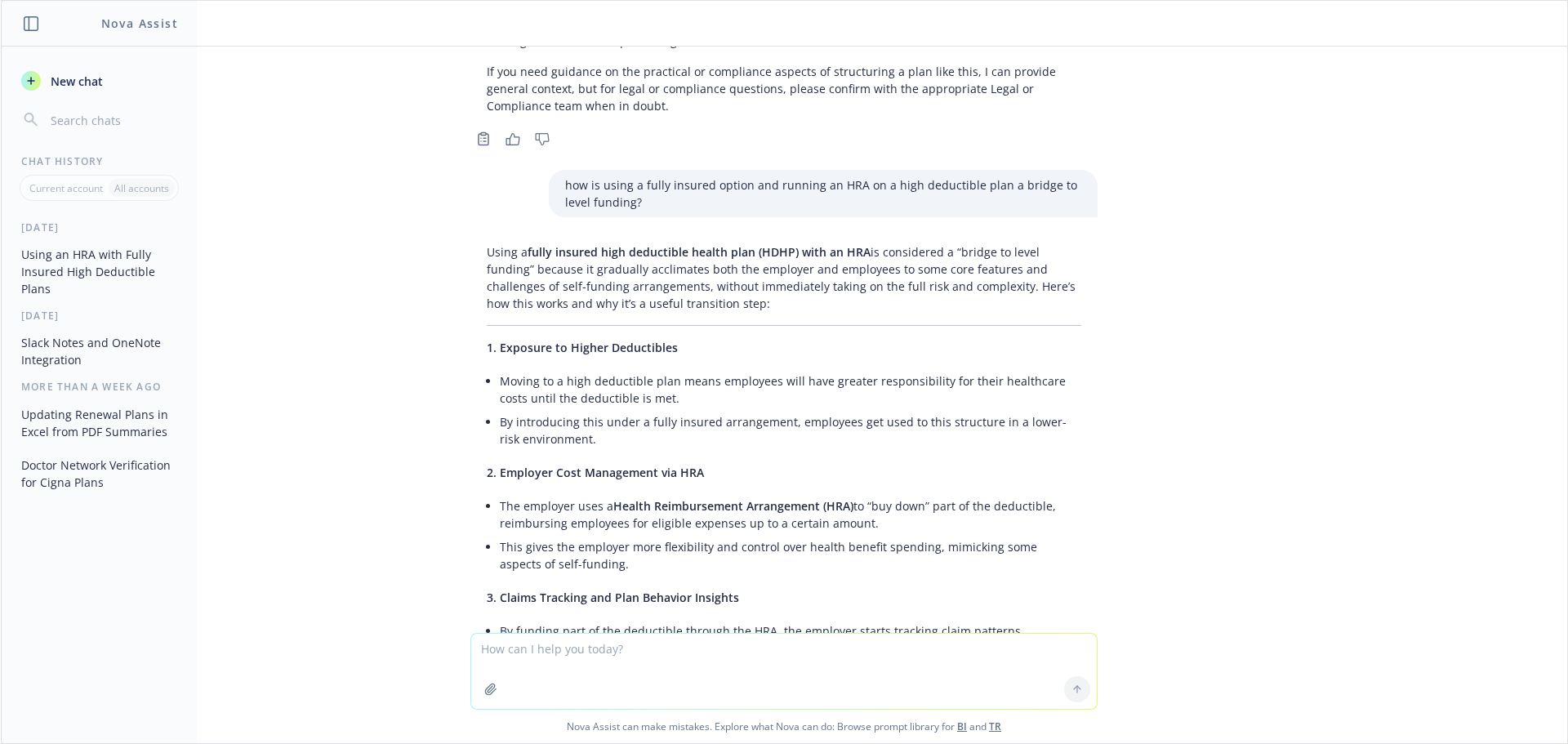
scroll to position [488, 0]
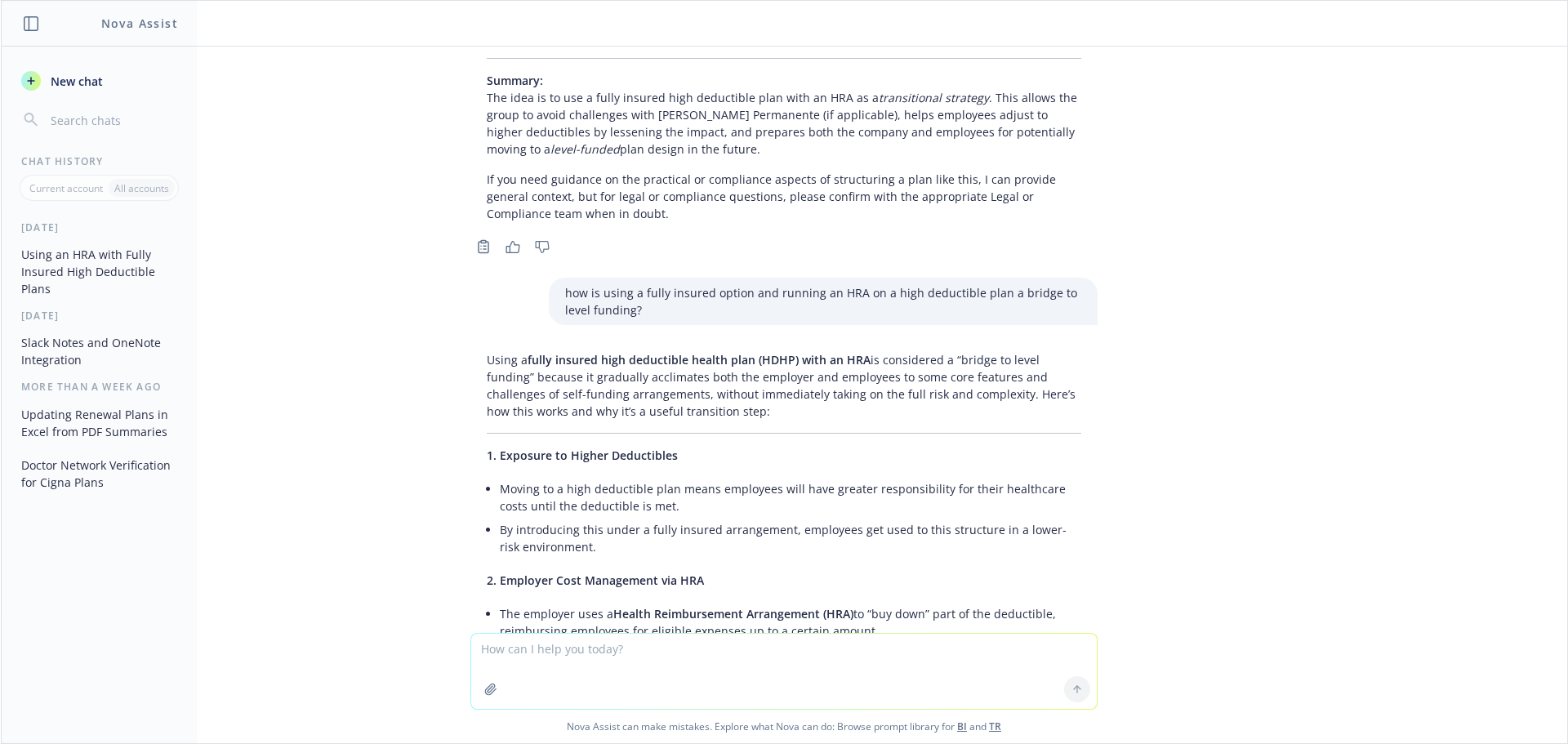
click at [842, 377] on p "Using a fully insured high deductible health plan (HDHP) with an HRA is conside…" at bounding box center [784, 385] width 595 height 68
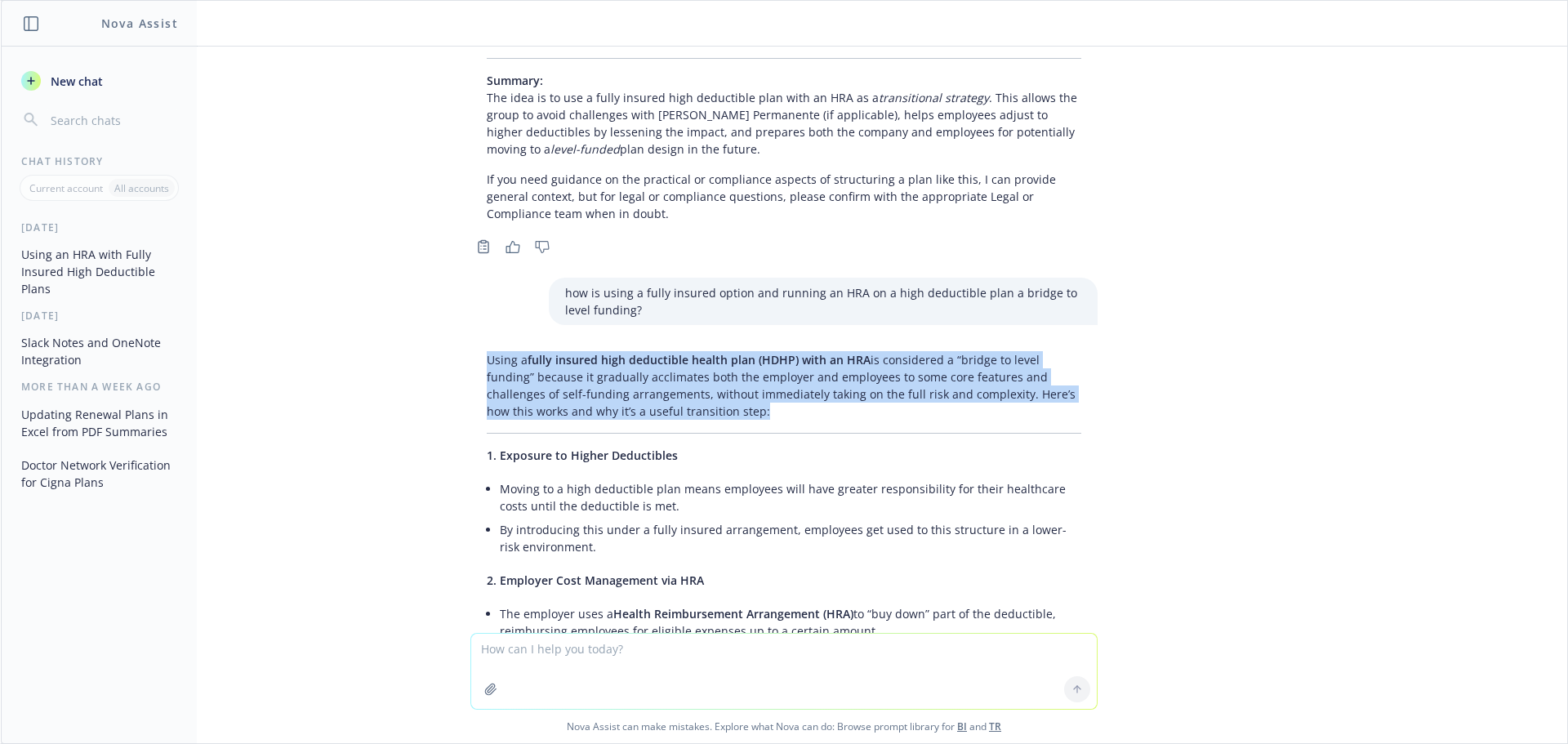
click at [842, 377] on p "Using a fully insured high deductible health plan (HDHP) with an HRA is conside…" at bounding box center [784, 385] width 595 height 68
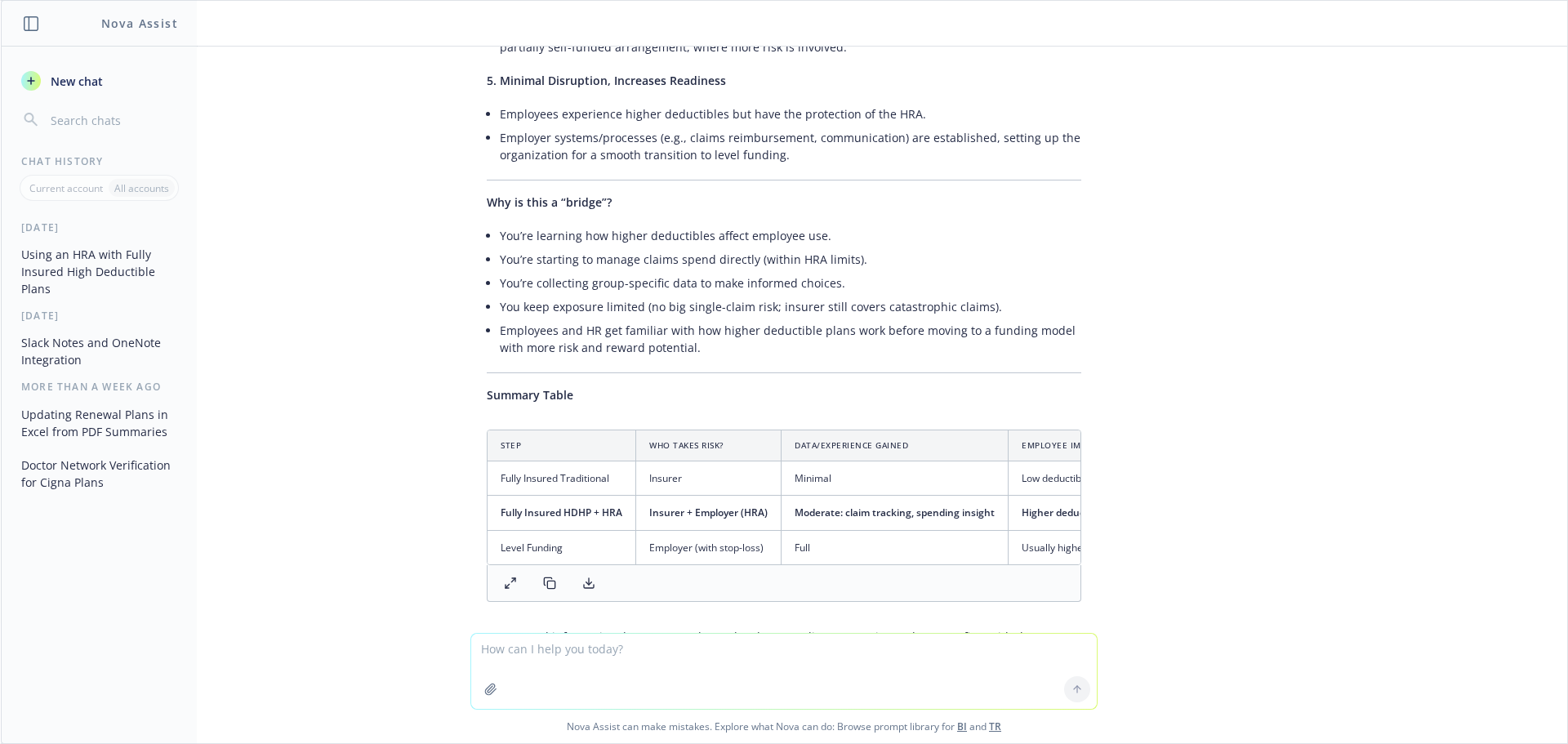
scroll to position [1347, 0]
